Goal: Information Seeking & Learning: Learn about a topic

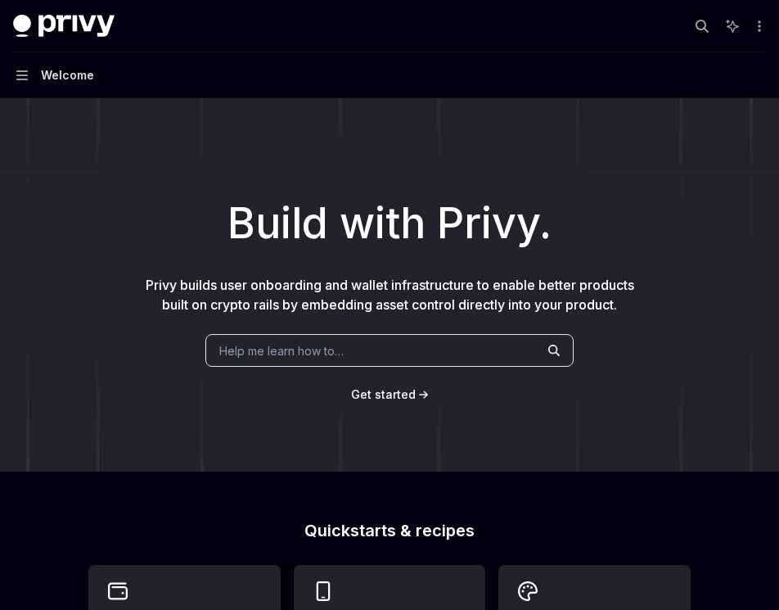
click at [251, 343] on span "Help me learn how to…" at bounding box center [281, 350] width 124 height 17
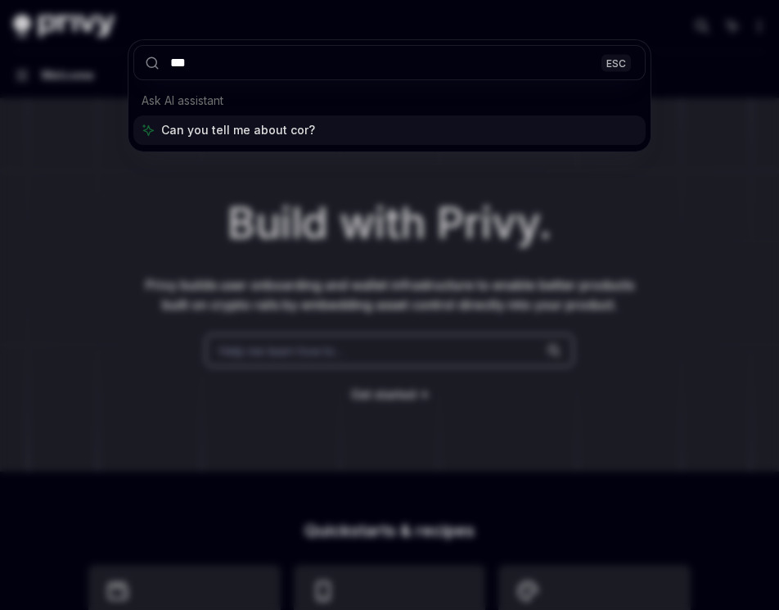
type input "****"
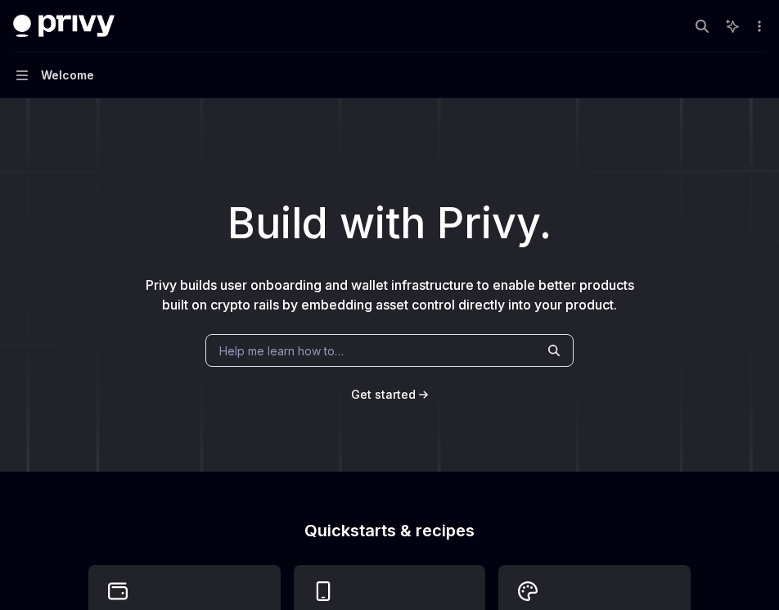
type textarea "*"
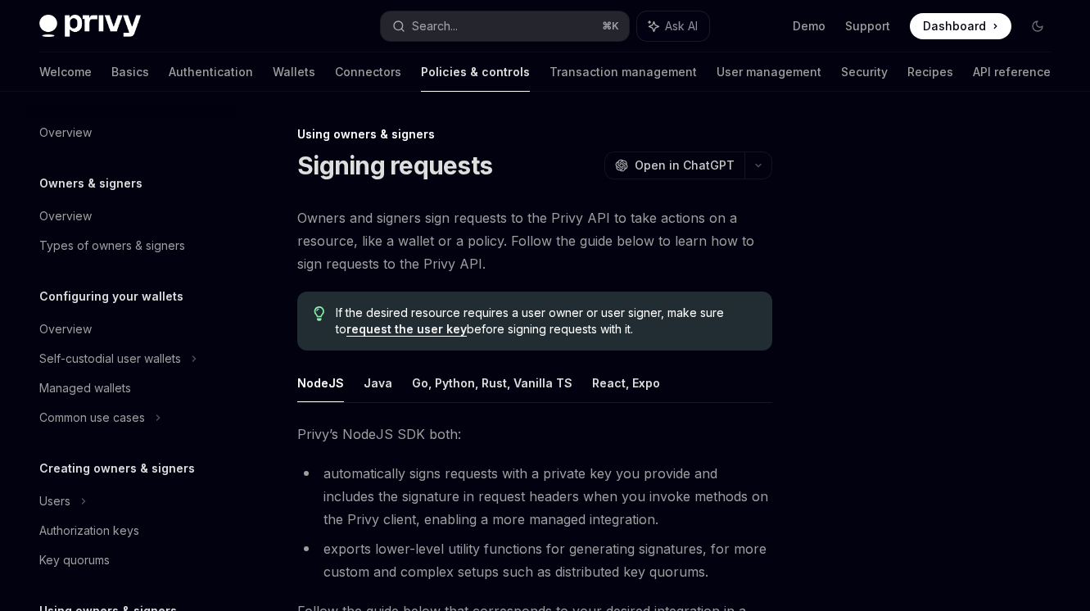
scroll to position [381, 0]
